Goal: Use online tool/utility: Utilize a website feature to perform a specific function

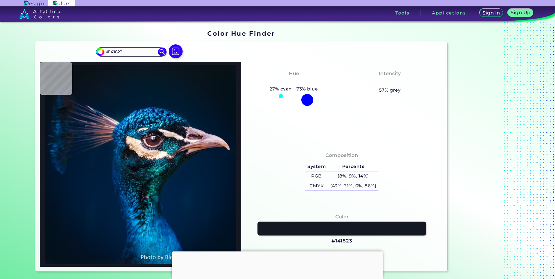
type input "#091217"
type input "#071218"
type input "#051218"
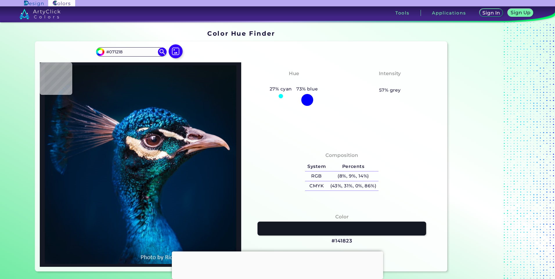
type input "#051218"
type input "#041117"
type input "#000000"
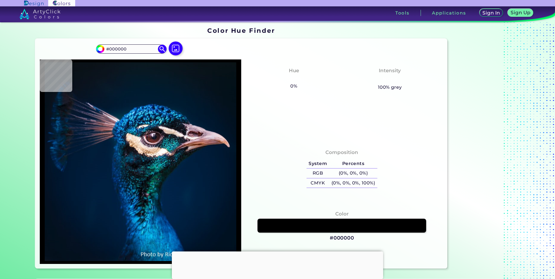
type input "#071216"
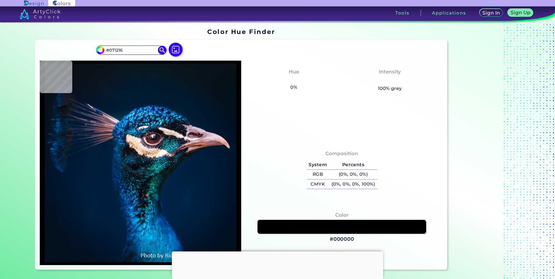
type input "#081116"
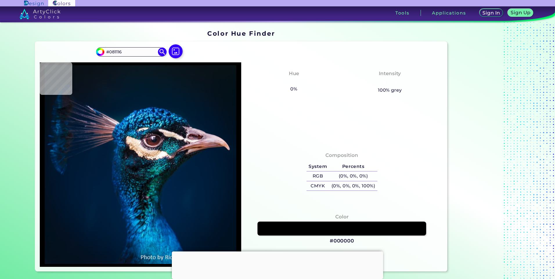
type input "#091217"
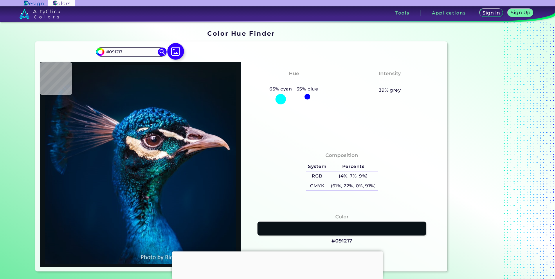
click at [175, 55] on img at bounding box center [175, 51] width 17 height 17
click at [0, 0] on input "file" at bounding box center [0, 0] width 0 height 0
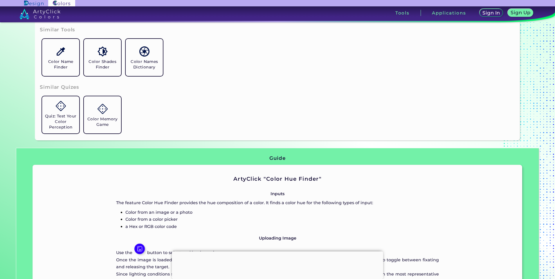
scroll to position [290, 0]
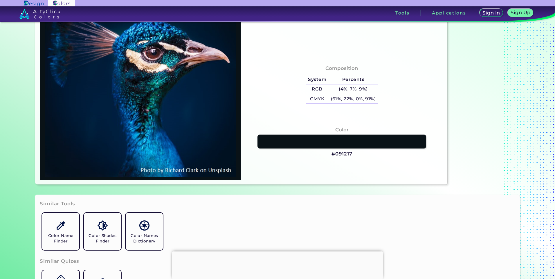
type input "#002344"
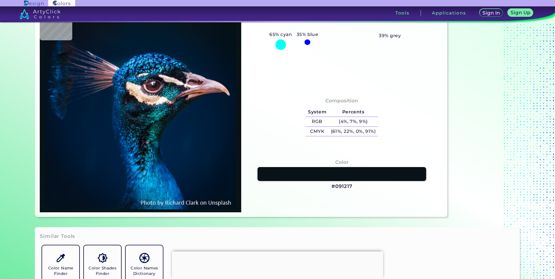
scroll to position [0, 0]
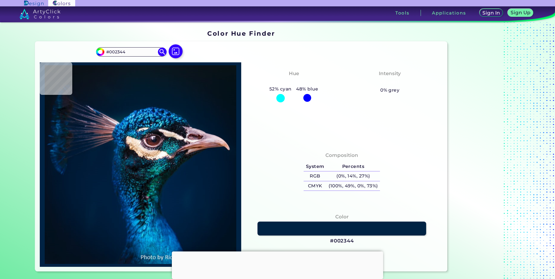
type input "#042744"
type input "#012237"
type input "#002236"
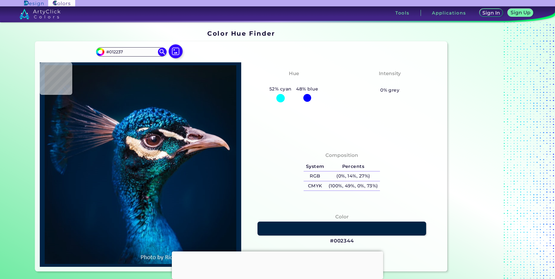
type input "#002236"
type input "#002136"
type input "#011c35"
type input "#011C35"
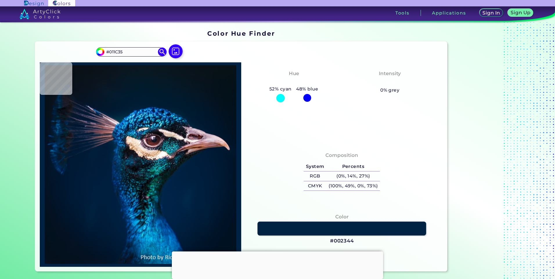
type input "#001c32"
type input "#001C32"
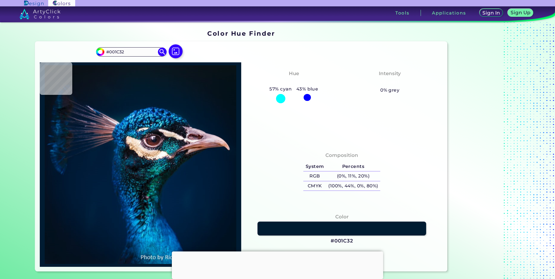
type input "#001830"
type input "#00182e"
type input "#00182E"
type input "#001629"
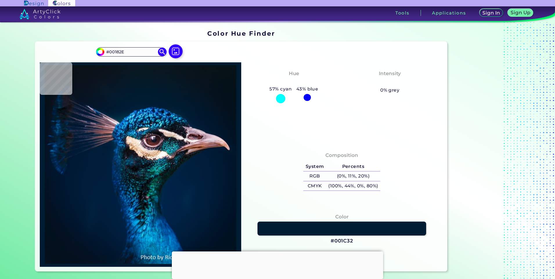
type input "#001629"
type input "#001528"
type input "#021323"
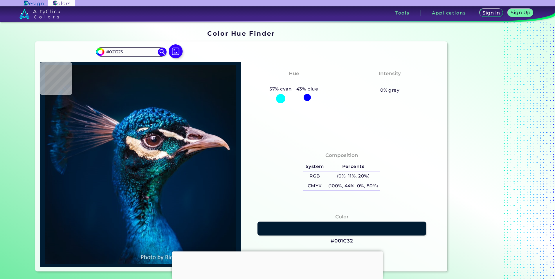
type input "#031322"
type input "#021221"
type input "#041121"
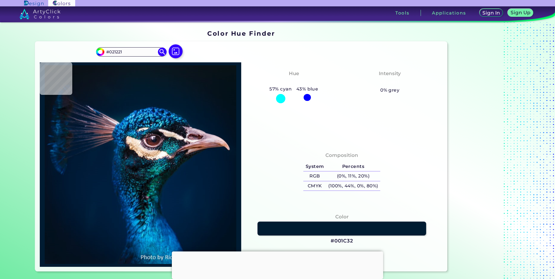
type input "#041121"
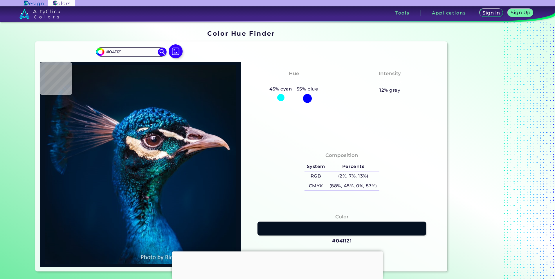
type input "#021222"
type input "#021221"
type input "#021222"
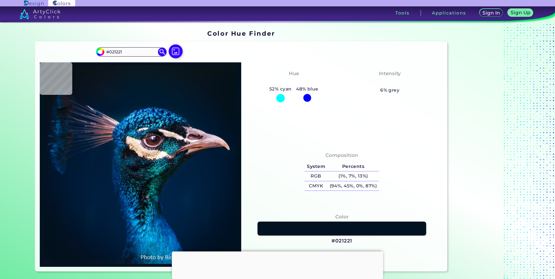
type input "#021222"
type input "#021221"
type input "#04111f"
type input "#04111F"
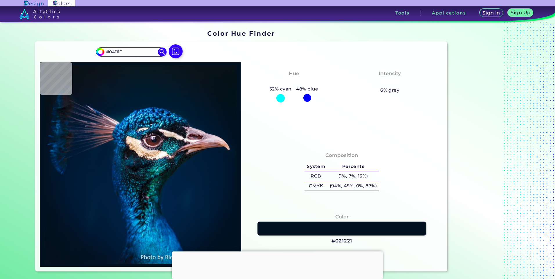
type input "#03111e"
type input "#03111E"
type input "#03111c"
type input "#03111C"
type input "#000000"
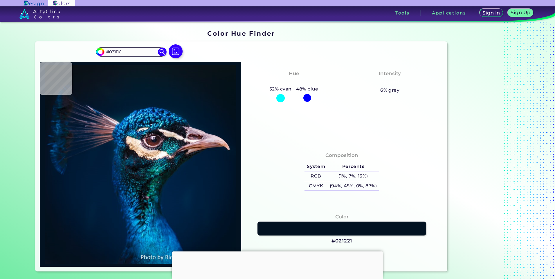
type input "#000000"
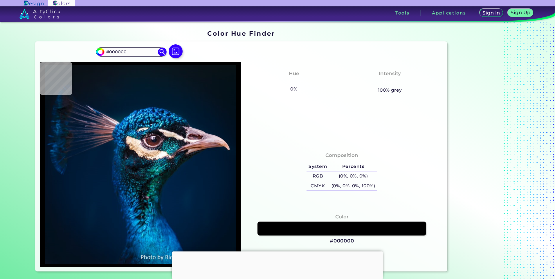
type input "#021019"
type input "#03111c"
type input "#03111C"
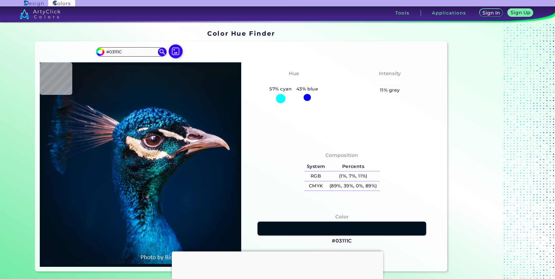
type input "#04121d"
type input "#04121D"
type input "#04121f"
type input "#04121F"
type input "#061220"
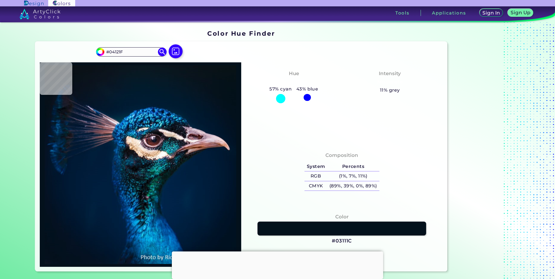
type input "#061220"
type input "#061322"
type input "#031322"
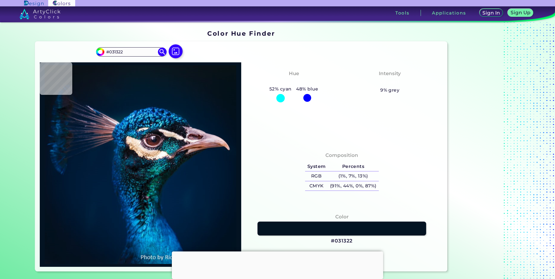
drag, startPoint x: 211, startPoint y: 104, endPoint x: 252, endPoint y: 89, distance: 44.2
click at [252, 89] on div "Hue Cyan-Blue 52% cyan 48% blue" at bounding box center [294, 86] width 96 height 38
